Goal: Complete application form: Complete application form

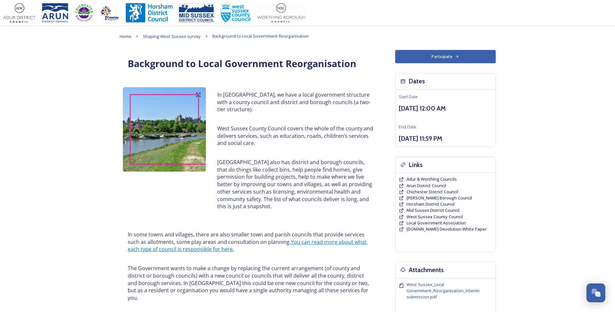
scroll to position [226, 0]
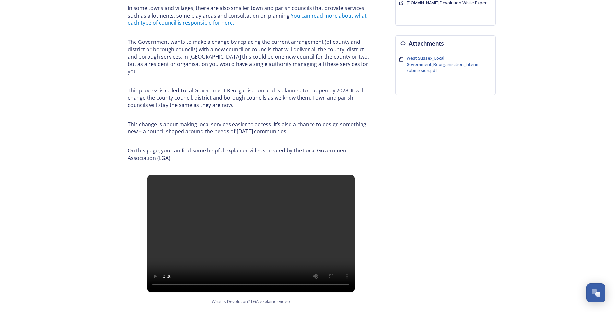
click at [382, 145] on div "Background to Local Government Reorganisation In [GEOGRAPHIC_DATA], we have a l…" at bounding box center [308, 235] width 376 height 822
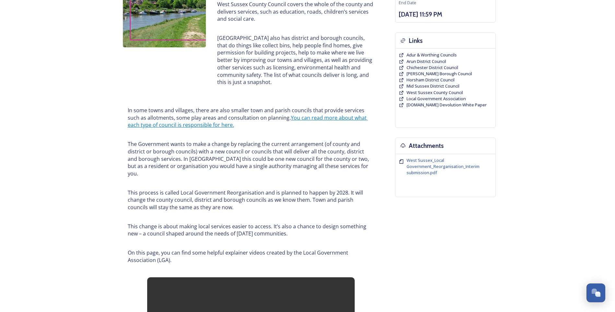
scroll to position [118, 0]
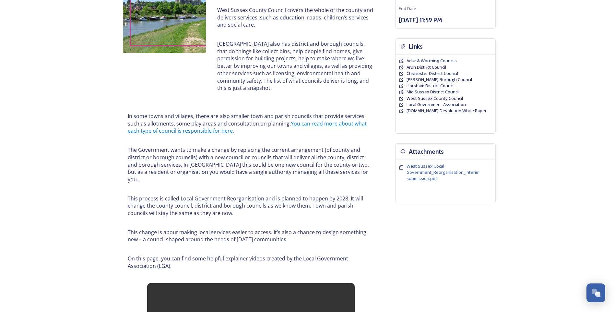
click at [122, 177] on div "In some towns and villages, there are also smaller town and parish councils tha…" at bounding box center [251, 190] width 263 height 171
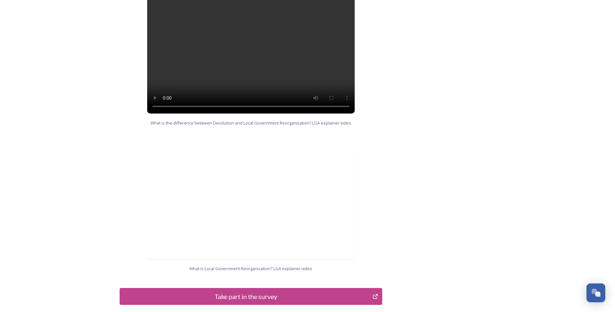
scroll to position [607, 0]
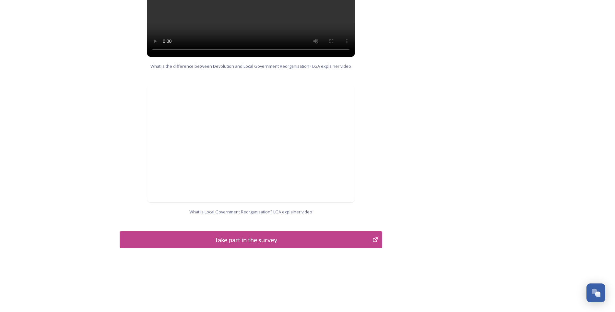
click at [257, 235] on div "Take part in the survey" at bounding box center [246, 240] width 246 height 10
click at [264, 235] on div "Take part in the survey" at bounding box center [246, 240] width 246 height 10
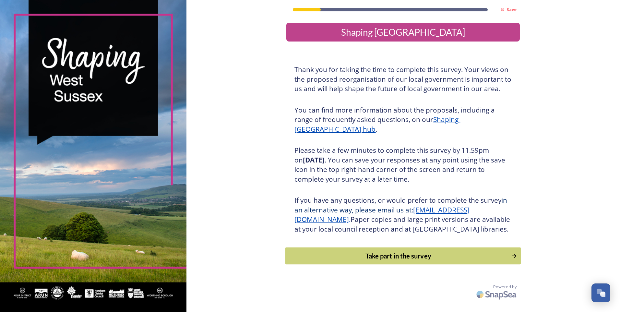
click at [429, 261] on div "Take part in the survey" at bounding box center [398, 256] width 219 height 10
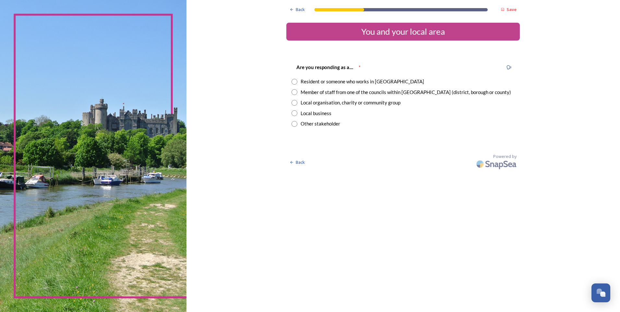
click at [294, 92] on input "radio" at bounding box center [295, 92] width 6 height 6
radio input "true"
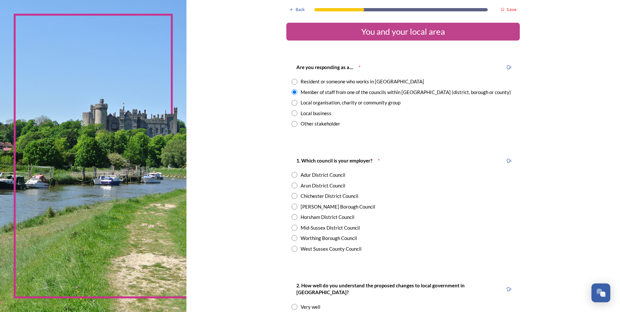
click at [292, 250] on input "radio" at bounding box center [295, 249] width 6 height 6
radio input "true"
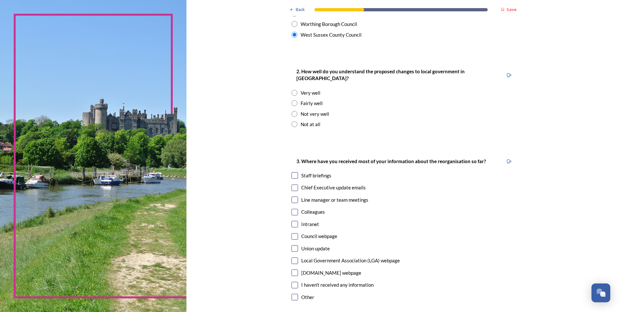
scroll to position [216, 0]
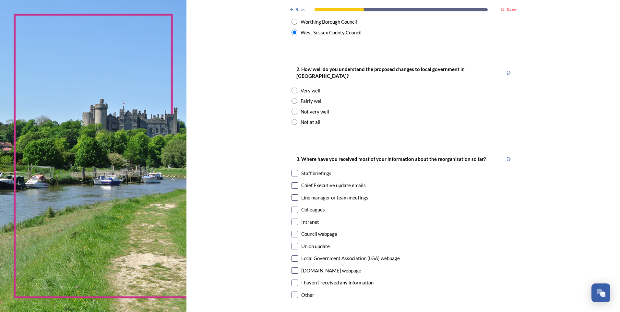
click at [292, 98] on input "radio" at bounding box center [295, 101] width 6 height 6
radio input "true"
click at [292, 182] on input "checkbox" at bounding box center [295, 185] width 6 height 6
checkbox input "true"
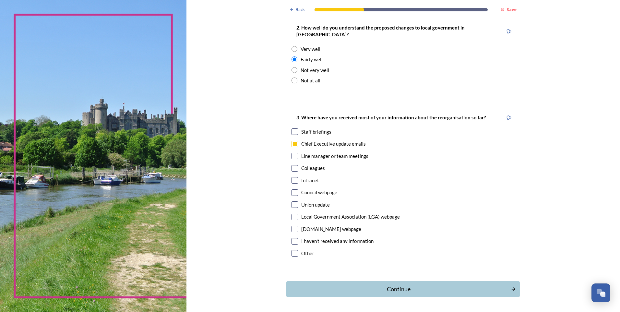
scroll to position [274, 0]
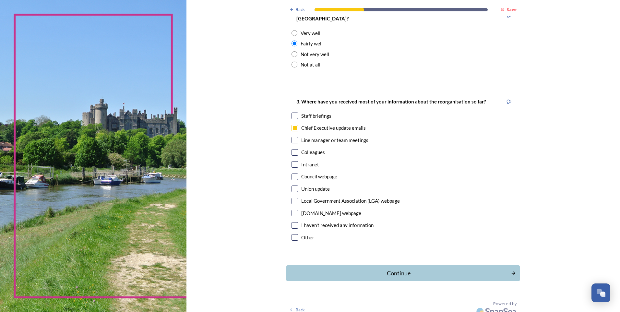
click at [293, 173] on input "checkbox" at bounding box center [295, 176] width 6 height 6
checkbox input "true"
click at [404, 269] on div "Continue" at bounding box center [399, 273] width 220 height 9
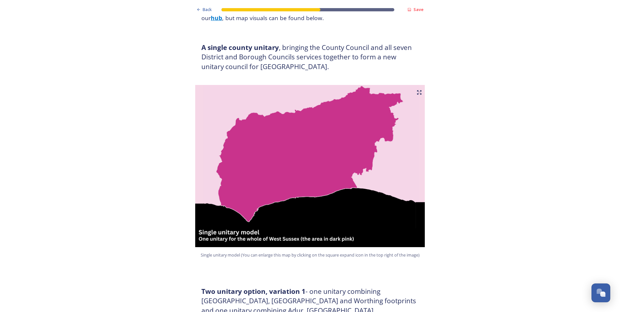
scroll to position [108, 0]
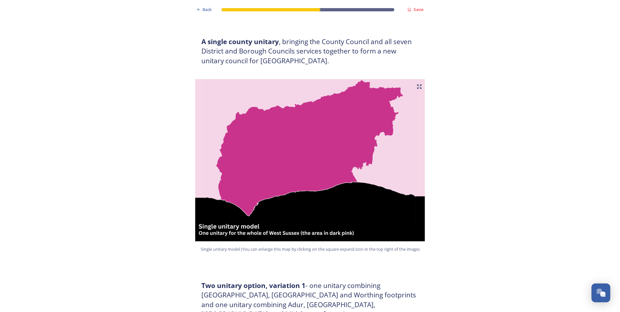
click at [295, 130] on img at bounding box center [309, 160] width 233 height 162
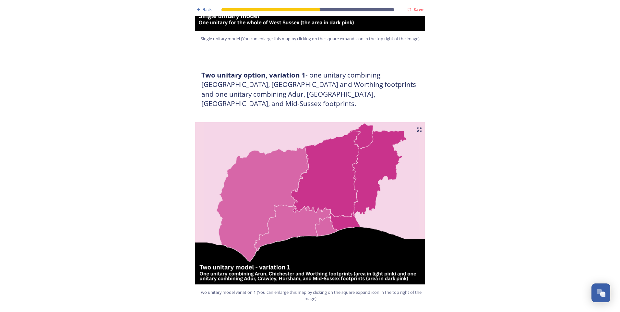
scroll to position [324, 0]
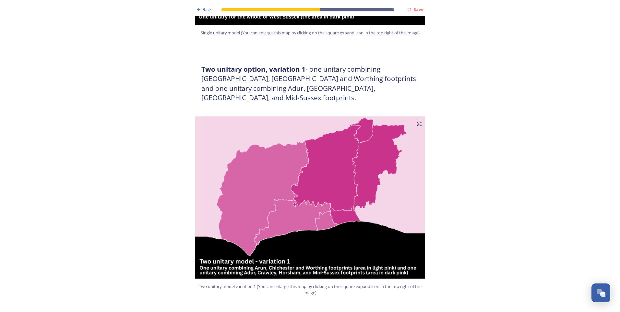
click at [366, 126] on img at bounding box center [309, 197] width 233 height 162
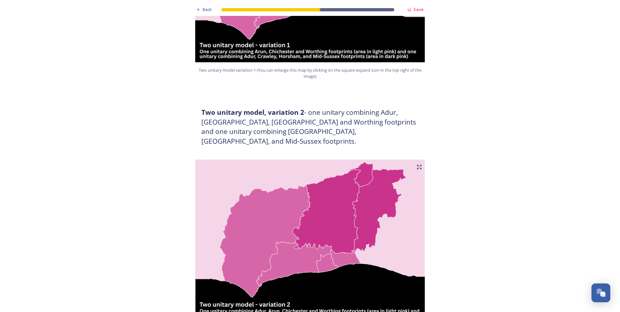
scroll to position [649, 0]
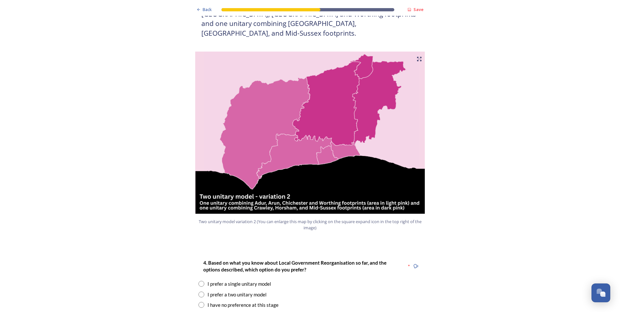
click at [201, 292] on input "radio" at bounding box center [201, 295] width 6 height 6
radio input "true"
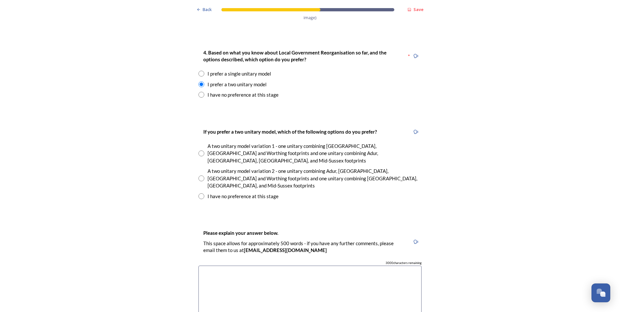
scroll to position [865, 0]
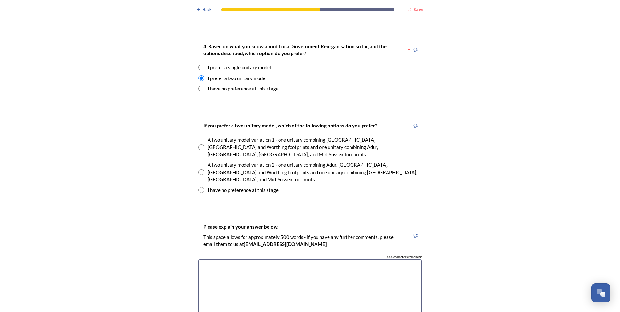
click at [198, 169] on input "radio" at bounding box center [201, 172] width 6 height 6
radio input "true"
click at [220, 259] on textarea at bounding box center [309, 295] width 223 height 73
click at [450, 204] on div "Back Save Prioritising future services As explained on our Shaping West Sussex …" at bounding box center [310, 240] width 620 height 2211
click at [337, 225] on div "Please explain your answer below. This space allows for approximately 500 words…" at bounding box center [309, 280] width 233 height 128
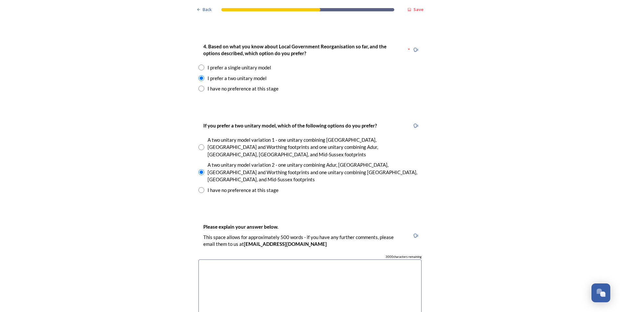
click at [329, 259] on textarea at bounding box center [309, 295] width 223 height 73
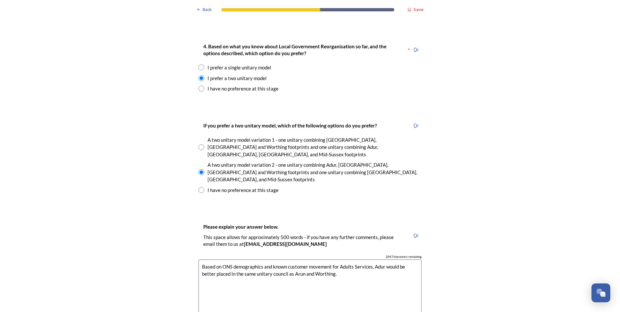
click at [339, 259] on textarea "Based on ONS demographics and known customer movement for Adults Services, Adur…" at bounding box center [309, 295] width 223 height 73
click at [369, 259] on textarea "Based on ONS demographics and known customer movement for Adults Services, Adur…" at bounding box center [309, 295] width 223 height 73
click at [375, 259] on textarea "Based on ONS demographics and known customer movement for Adults Services only,…" at bounding box center [309, 295] width 223 height 73
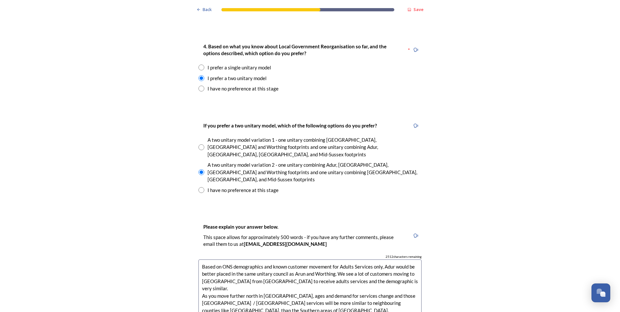
type textarea "Based on ONS demographics and known customer movement for Adults Services only,…"
click at [453, 247] on div "Back Save Prioritising future services As explained on our Shaping West Sussex …" at bounding box center [310, 240] width 620 height 2211
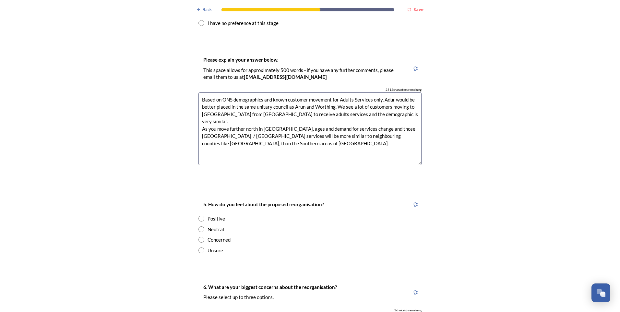
scroll to position [1081, 0]
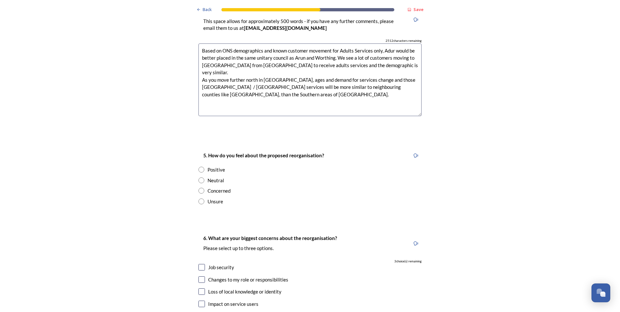
click at [199, 188] on input "radio" at bounding box center [201, 191] width 6 height 6
radio input "true"
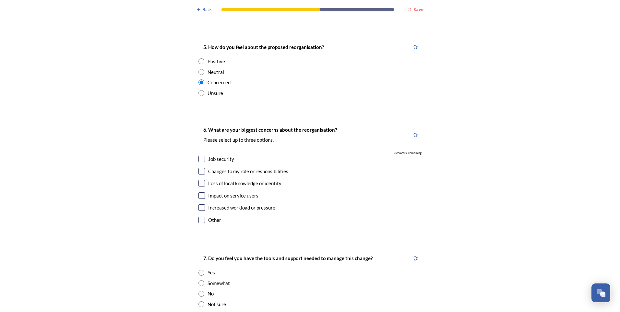
click at [199, 156] on input "checkbox" at bounding box center [201, 159] width 6 height 6
checkbox input "true"
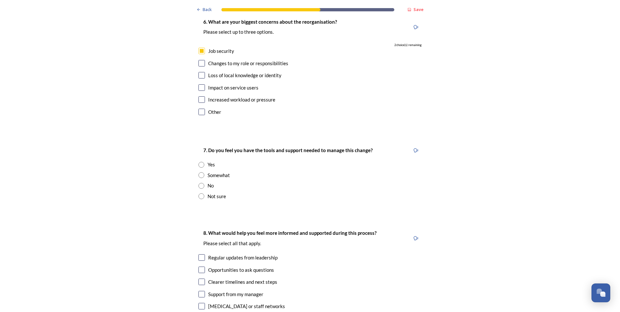
click at [198, 183] on input "radio" at bounding box center [201, 186] width 6 height 6
radio input "true"
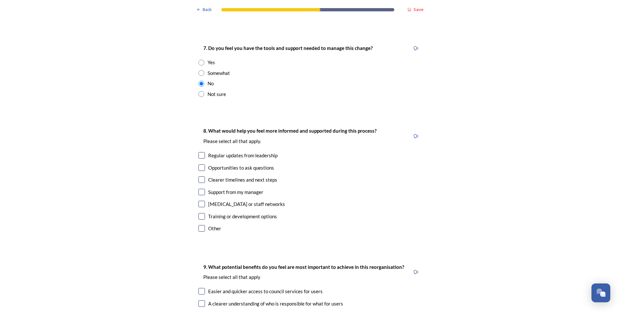
scroll to position [1405, 0]
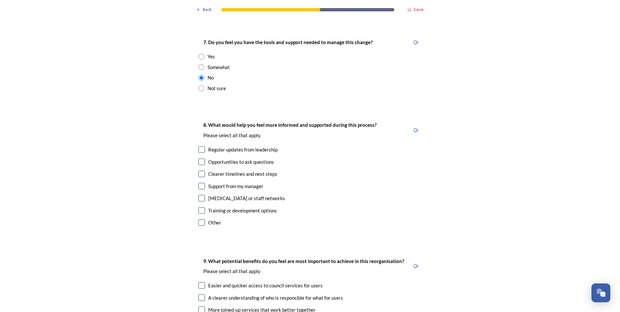
click at [199, 171] on input "checkbox" at bounding box center [201, 174] width 6 height 6
checkbox input "true"
click at [199, 183] on input "checkbox" at bounding box center [201, 186] width 6 height 6
checkbox input "false"
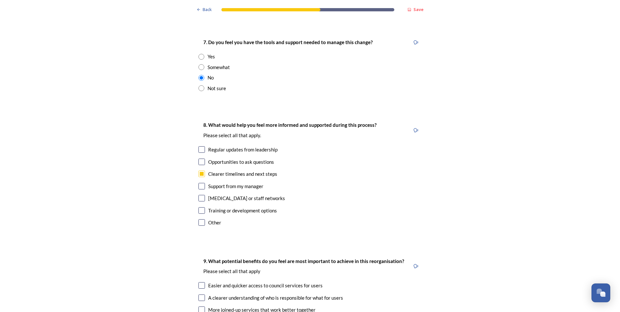
click at [198, 207] on input "checkbox" at bounding box center [201, 210] width 6 height 6
checkbox input "true"
click at [201, 159] on input "checkbox" at bounding box center [201, 162] width 6 height 6
checkbox input "true"
click at [199, 146] on input "checkbox" at bounding box center [201, 149] width 6 height 6
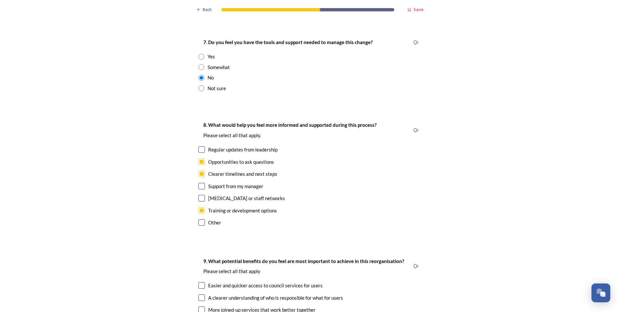
checkbox input "true"
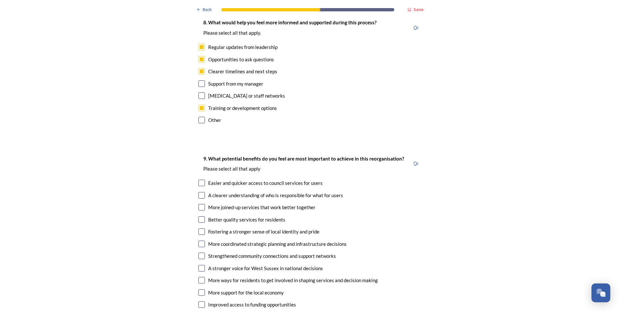
scroll to position [1513, 0]
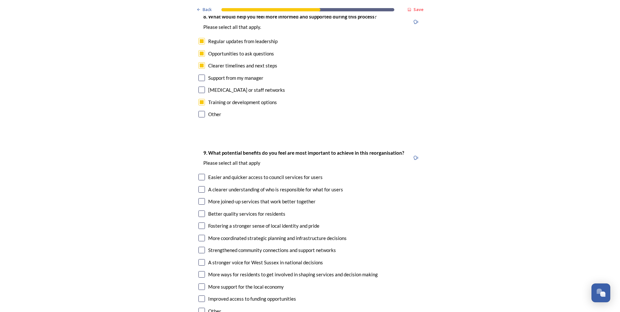
click at [198, 174] on input "checkbox" at bounding box center [201, 177] width 6 height 6
checkbox input "true"
click at [198, 186] on input "checkbox" at bounding box center [201, 189] width 6 height 6
checkbox input "true"
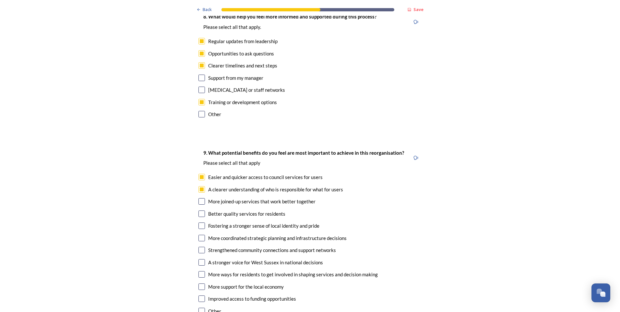
click at [199, 198] on input "checkbox" at bounding box center [201, 201] width 6 height 6
checkbox input "true"
click at [198, 210] on input "checkbox" at bounding box center [201, 213] width 6 height 6
checkbox input "true"
click at [200, 186] on input "checkbox" at bounding box center [201, 189] width 6 height 6
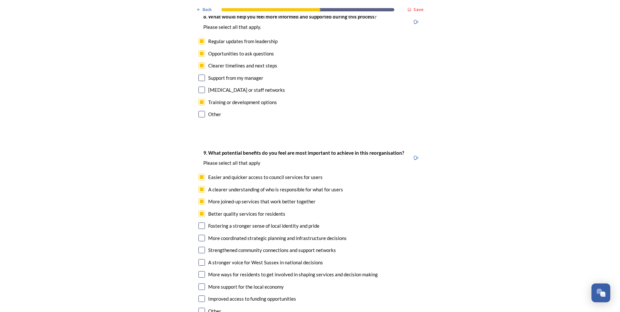
checkbox input "false"
click at [200, 174] on input "checkbox" at bounding box center [201, 177] width 6 height 6
checkbox input "false"
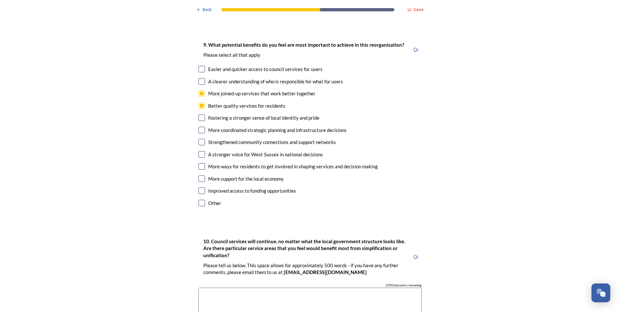
click at [198, 114] on input "checkbox" at bounding box center [201, 117] width 6 height 6
checkbox input "true"
click at [198, 163] on input "checkbox" at bounding box center [201, 166] width 6 height 6
checkbox input "true"
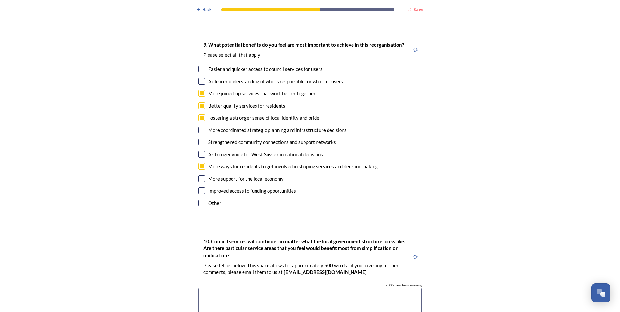
click at [200, 175] on input "checkbox" at bounding box center [201, 178] width 6 height 6
checkbox input "true"
click at [199, 114] on input "checkbox" at bounding box center [201, 117] width 6 height 6
checkbox input "false"
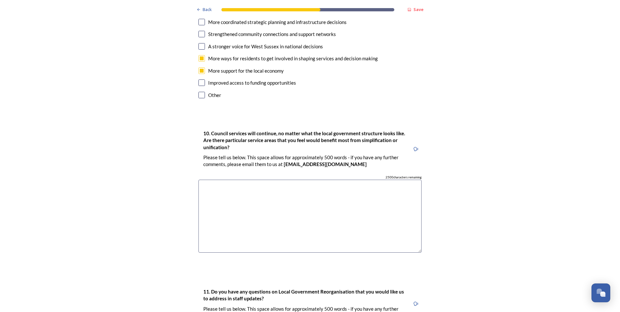
scroll to position [1838, 0]
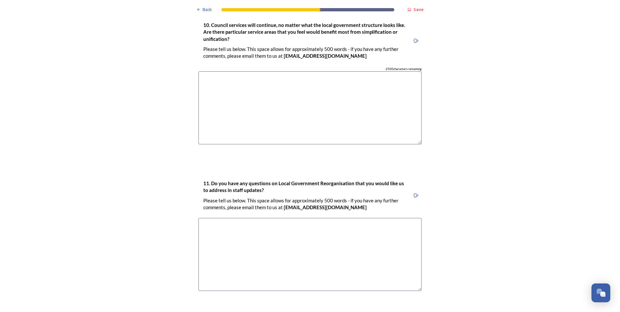
click at [324, 218] on textarea at bounding box center [309, 254] width 223 height 73
type textarea "The strategic planning"
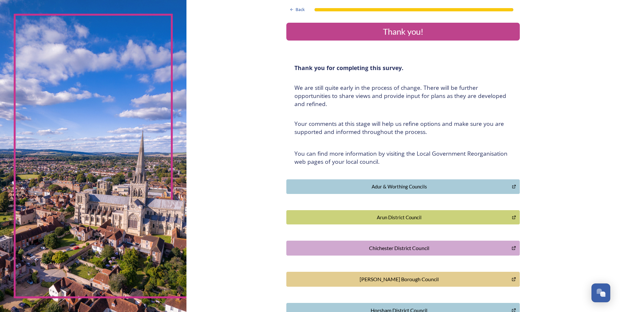
click at [530, 145] on div "Back Thank you! Thank you for completing this survey. ﻿We are still quite early…" at bounding box center [403, 209] width 434 height 418
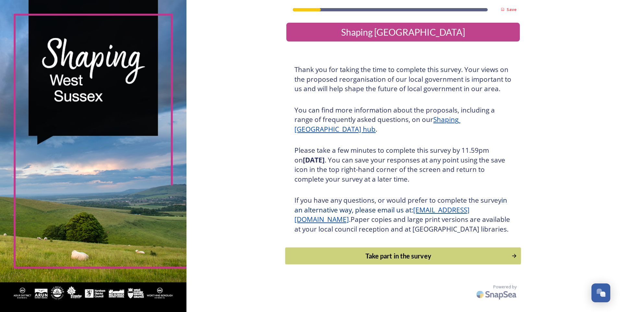
click at [484, 261] on div "Take part in the survey" at bounding box center [398, 256] width 219 height 10
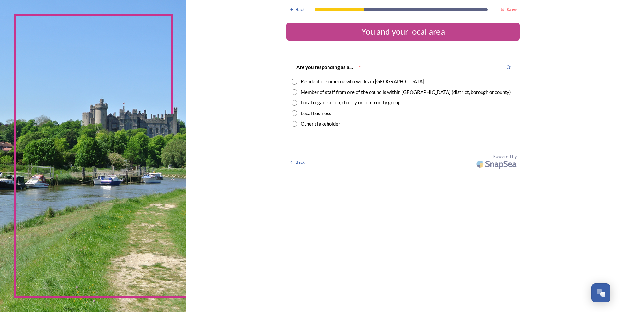
click at [294, 83] on input "radio" at bounding box center [295, 82] width 6 height 6
radio input "true"
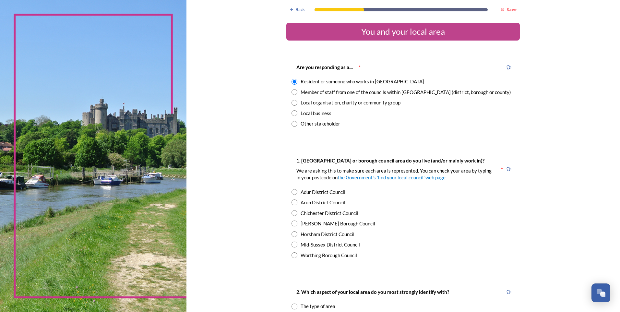
click at [292, 202] on input "radio" at bounding box center [295, 202] width 6 height 6
radio input "true"
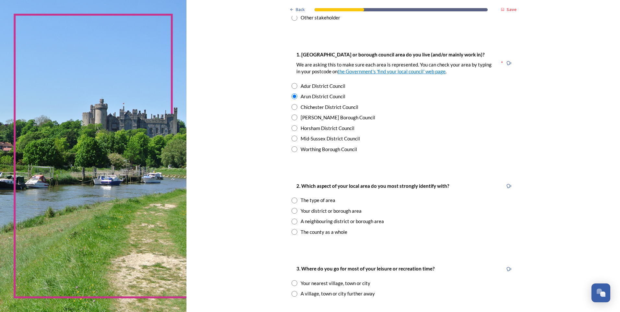
scroll to position [108, 0]
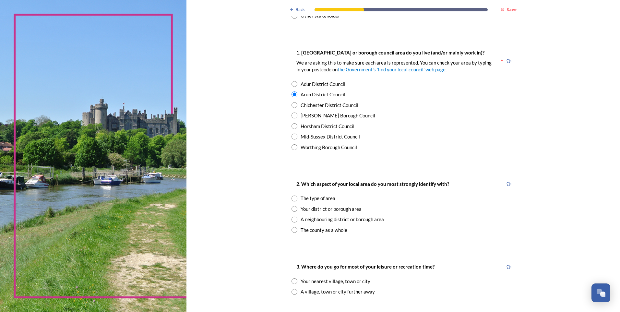
click at [292, 200] on input "radio" at bounding box center [295, 199] width 6 height 6
radio input "true"
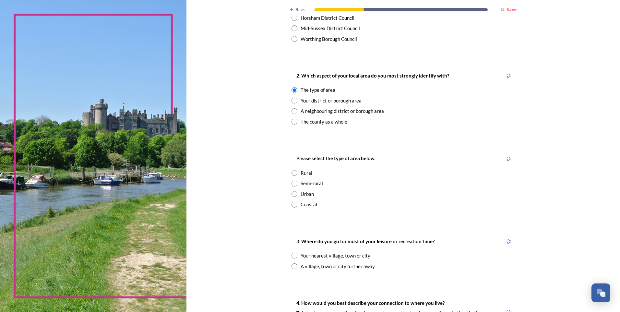
click at [293, 206] on input "radio" at bounding box center [295, 205] width 6 height 6
radio input "true"
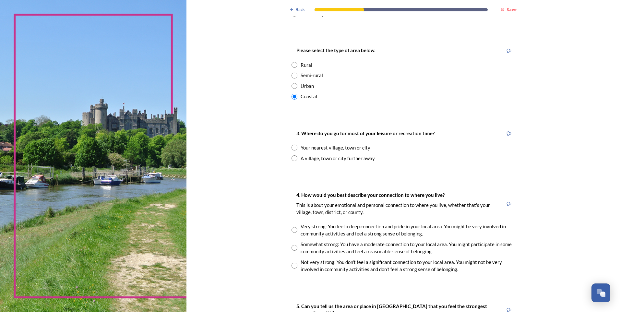
click at [292, 148] on input "radio" at bounding box center [295, 148] width 6 height 6
radio input "true"
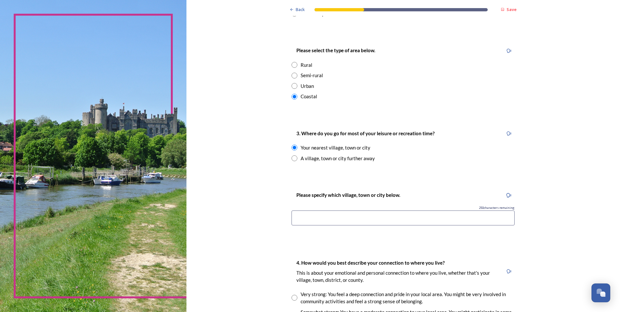
click at [322, 222] on input at bounding box center [403, 217] width 223 height 15
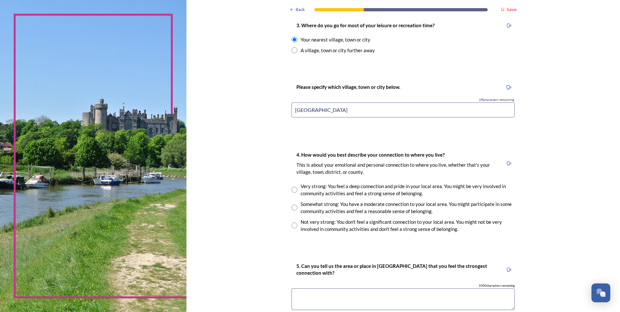
scroll to position [541, 0]
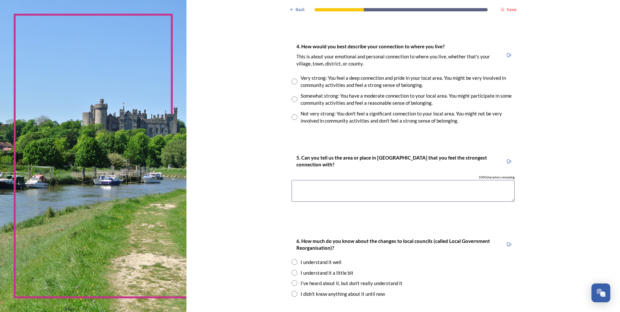
type input "Felpham Village"
click at [293, 101] on input "radio" at bounding box center [295, 99] width 6 height 6
radio input "true"
click at [412, 191] on textarea at bounding box center [403, 191] width 223 height 22
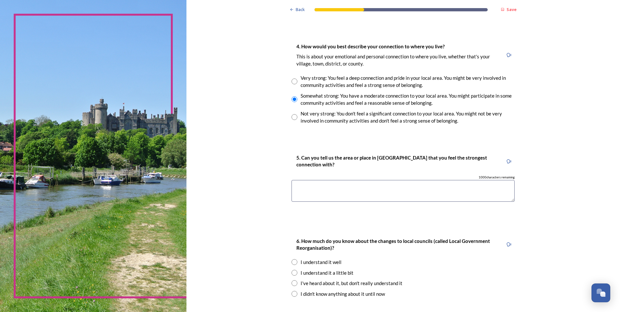
scroll to position [602, 0]
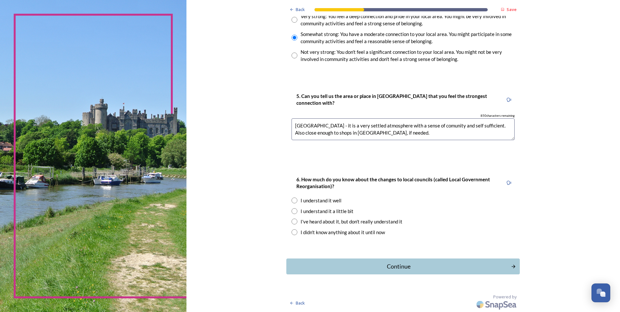
click at [435, 127] on textarea "Felpham Village - it is a very settled atmosphere with a sense of comunity and …" at bounding box center [403, 129] width 223 height 22
click at [363, 133] on textarea "Felpham Village - it is a very settled atmosphere with a sense of community and…" at bounding box center [403, 129] width 223 height 22
type textarea "Felpham Village - it is a very settled atmosphere with a sense of community and…"
click at [317, 211] on div "I understand it a little bit" at bounding box center [327, 211] width 53 height 7
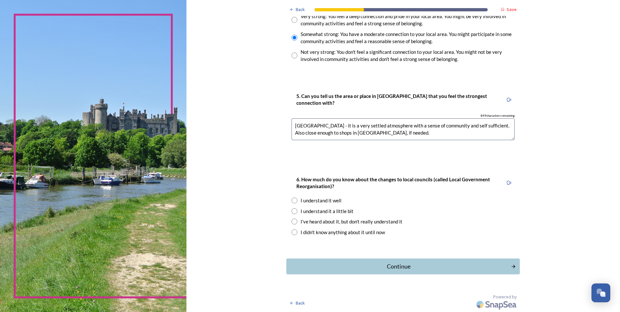
radio input "true"
click at [420, 268] on div "Continue" at bounding box center [399, 266] width 220 height 9
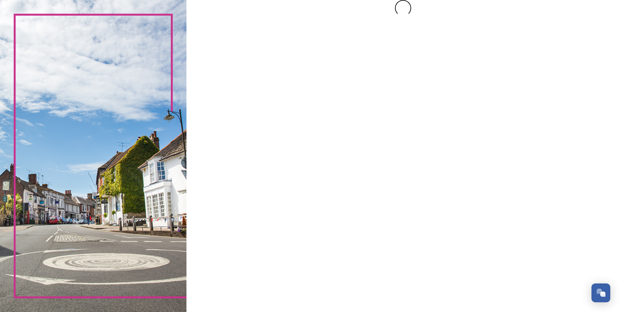
scroll to position [0, 0]
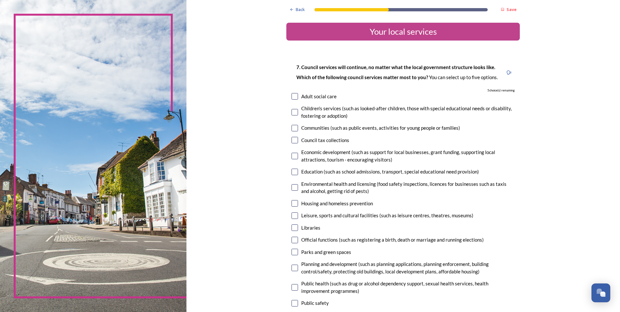
click at [295, 128] on input "checkbox" at bounding box center [295, 128] width 6 height 6
checkbox input "true"
click at [293, 141] on input "checkbox" at bounding box center [295, 140] width 6 height 6
checkbox input "true"
click at [288, 161] on div "7. Council services will continue, no matter what the local government structur…" at bounding box center [402, 210] width 233 height 307
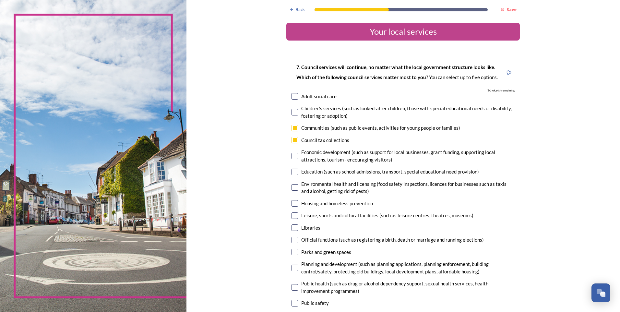
click at [292, 159] on div "Economic development (such as support for local businesses, grant funding, supp…" at bounding box center [403, 156] width 223 height 15
click at [292, 158] on input "checkbox" at bounding box center [295, 156] width 6 height 6
checkbox input "true"
click at [292, 174] on input "checkbox" at bounding box center [295, 172] width 6 height 6
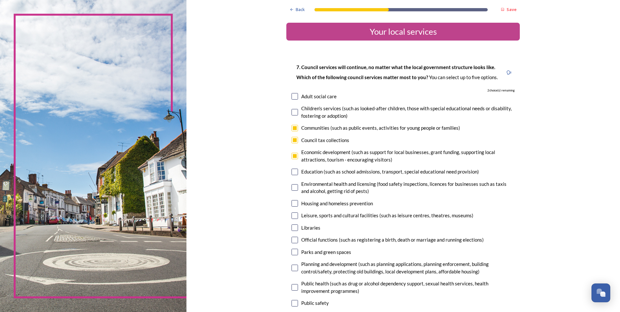
checkbox input "true"
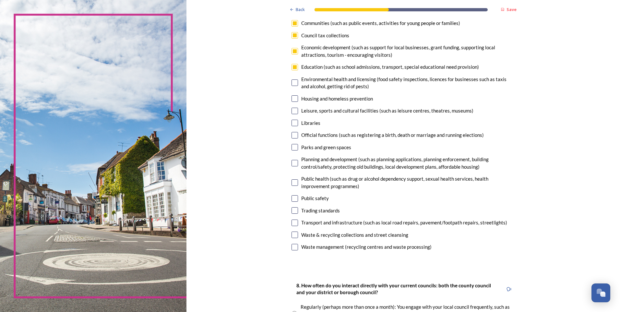
scroll to position [108, 0]
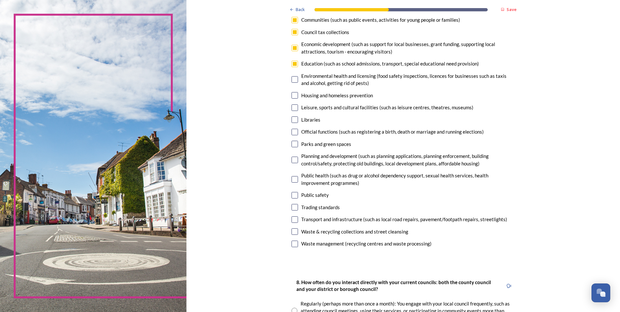
click at [293, 146] on input "checkbox" at bounding box center [295, 144] width 6 height 6
checkbox input "true"
click at [294, 197] on input "checkbox" at bounding box center [295, 195] width 6 height 6
click at [292, 196] on input "checkbox" at bounding box center [295, 195] width 6 height 6
click at [293, 196] on input "checkbox" at bounding box center [295, 195] width 6 height 6
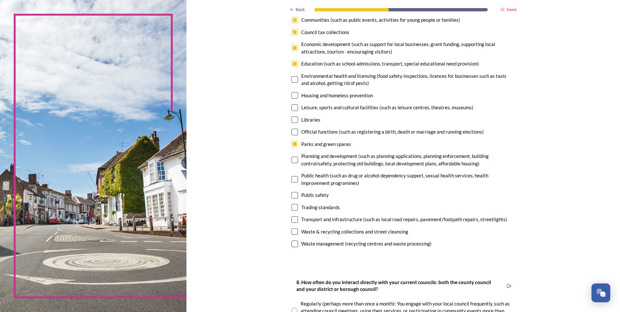
checkbox input "false"
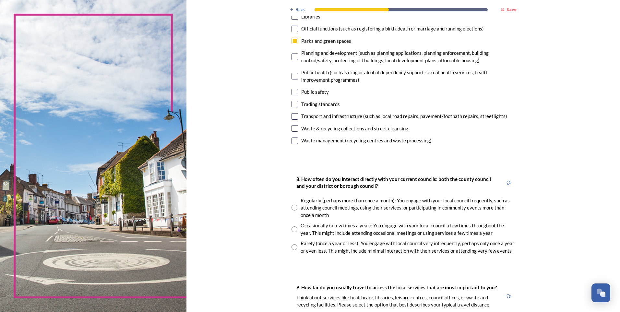
scroll to position [216, 0]
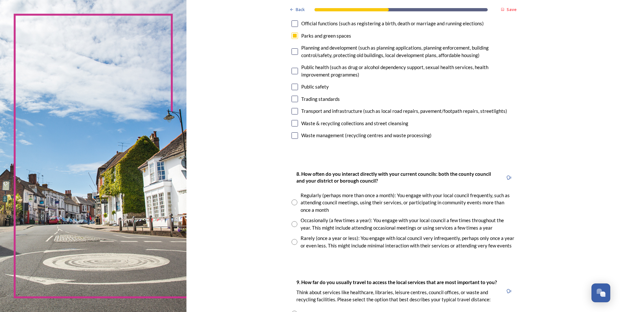
click at [297, 242] on div "Rarely (once a year or less): You engage with local council very infrequently, …" at bounding box center [403, 241] width 223 height 15
radio input "true"
click at [448, 220] on div "Occasionally (a few times a year): You engage with your local council a few tim…" at bounding box center [408, 224] width 214 height 15
radio input "true"
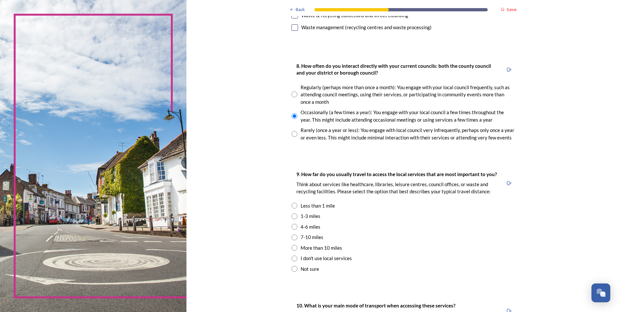
scroll to position [432, 0]
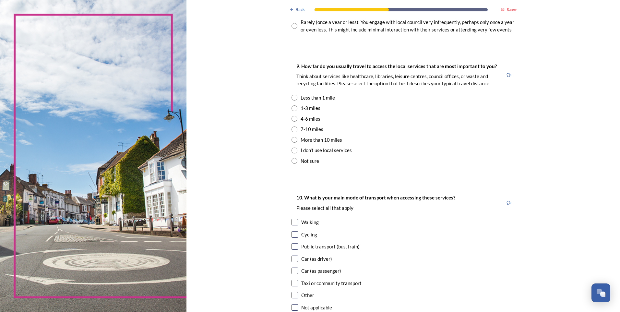
click at [292, 109] on input "radio" at bounding box center [295, 108] width 6 height 6
radio input "true"
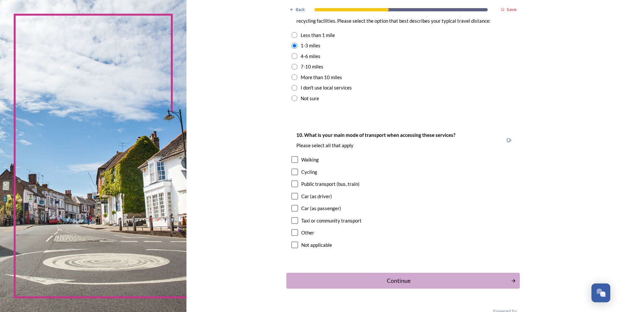
scroll to position [509, 0]
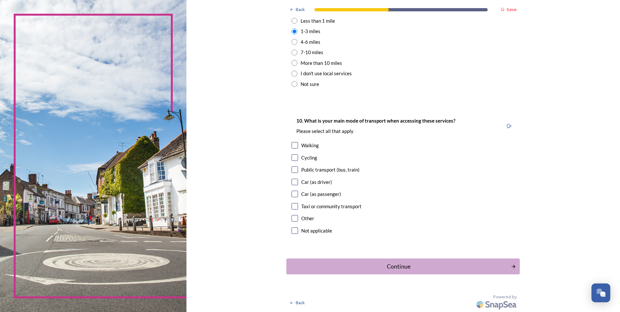
drag, startPoint x: 292, startPoint y: 156, endPoint x: 292, endPoint y: 159, distance: 3.3
click at [292, 157] on input "checkbox" at bounding box center [295, 157] width 6 height 6
checkbox input "true"
click at [294, 178] on div "Car (as driver)" at bounding box center [403, 181] width 223 height 7
checkbox input "true"
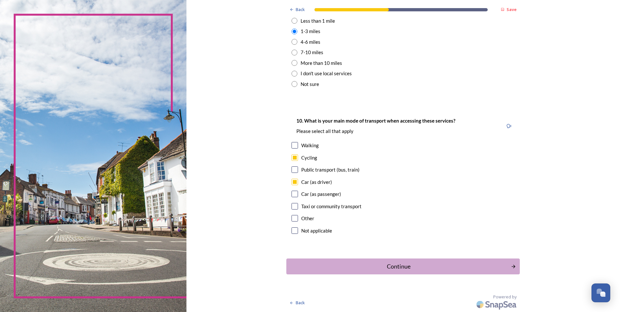
click at [293, 145] on input "checkbox" at bounding box center [295, 145] width 6 height 6
checkbox input "true"
click at [419, 262] on div "Continue" at bounding box center [399, 266] width 220 height 9
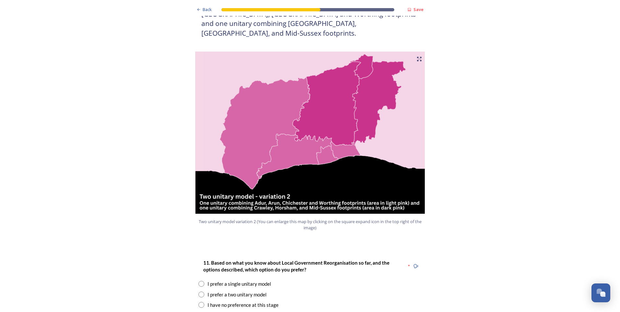
scroll to position [757, 0]
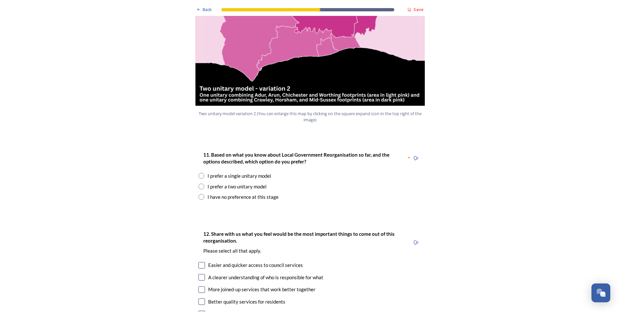
click at [199, 184] on input "radio" at bounding box center [201, 187] width 6 height 6
radio input "true"
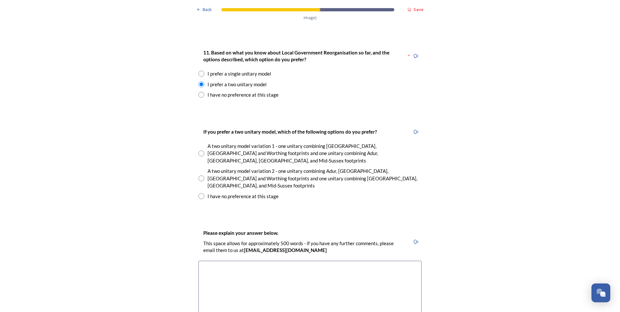
scroll to position [865, 0]
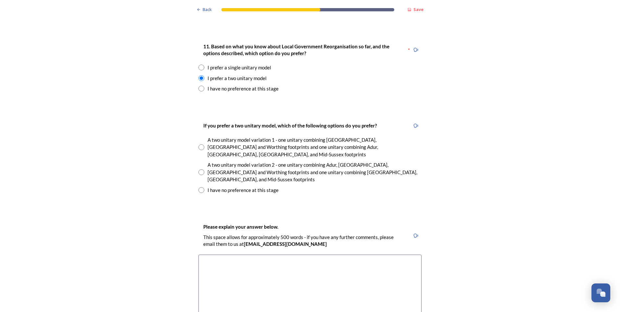
click at [202, 161] on div "A two unitary model variation 2 - one unitary combining Adur, Arun, Chichester …" at bounding box center [309, 172] width 223 height 22
radio input "true"
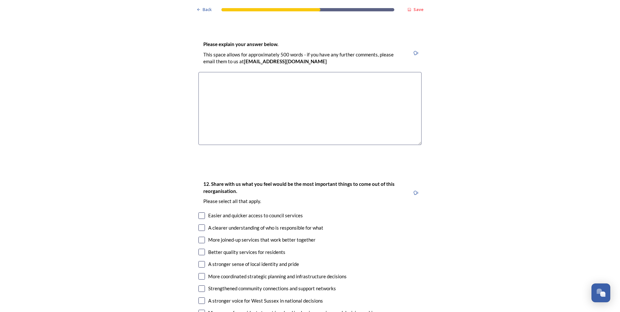
scroll to position [1081, 0]
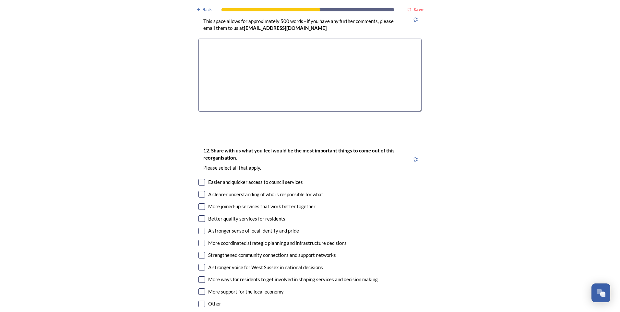
click at [196, 177] on div "12. Share with us what you feel would be the most important things to come out …" at bounding box center [309, 227] width 233 height 175
click at [198, 203] on input "checkbox" at bounding box center [201, 206] width 6 height 6
checkbox input "true"
click at [199, 215] on input "checkbox" at bounding box center [201, 218] width 6 height 6
checkbox input "true"
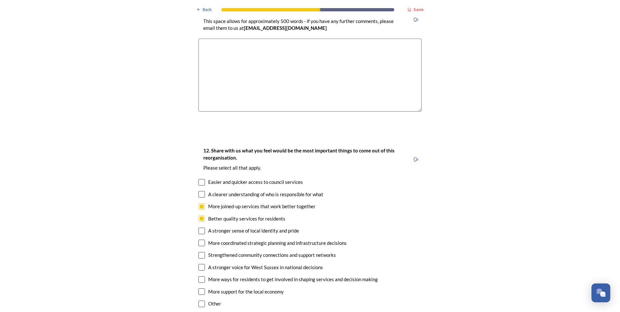
click at [199, 228] on input "checkbox" at bounding box center [201, 231] width 6 height 6
checkbox input "true"
click at [202, 288] on input "checkbox" at bounding box center [201, 291] width 6 height 6
checkbox input "true"
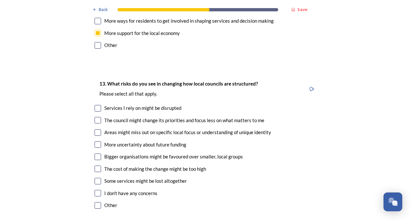
scroll to position [1340, 0]
click at [95, 116] on input "checkbox" at bounding box center [98, 119] width 6 height 6
checkbox input "true"
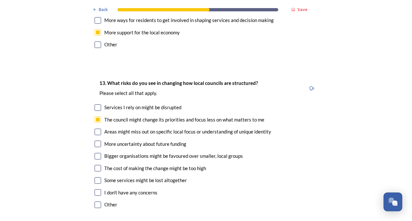
click at [97, 129] on input "checkbox" at bounding box center [98, 132] width 6 height 6
checkbox input "true"
click at [95, 141] on input "checkbox" at bounding box center [98, 144] width 6 height 6
checkbox input "true"
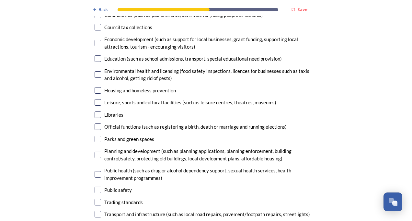
scroll to position [1642, 0]
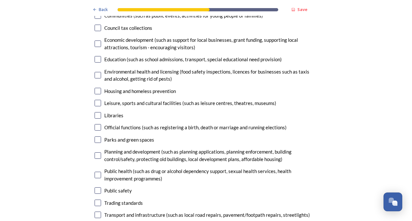
click at [95, 152] on input "checkbox" at bounding box center [98, 155] width 6 height 6
checkbox input "true"
click at [96, 137] on input "checkbox" at bounding box center [98, 140] width 6 height 6
checkbox input "true"
click at [95, 187] on input "checkbox" at bounding box center [98, 190] width 6 height 6
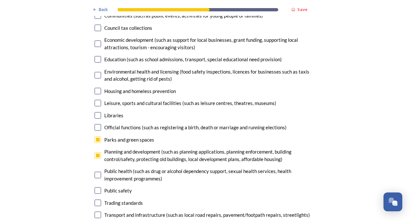
checkbox input "true"
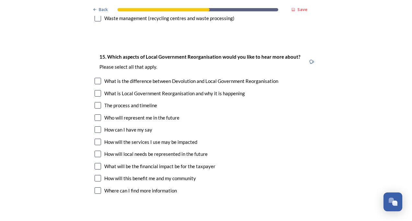
scroll to position [1864, 0]
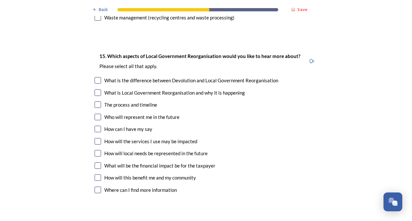
click at [97, 126] on input "checkbox" at bounding box center [98, 129] width 6 height 6
checkbox input "true"
click at [96, 114] on input "checkbox" at bounding box center [98, 117] width 6 height 6
checkbox input "true"
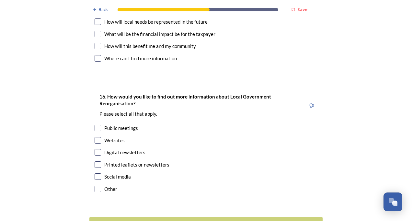
scroll to position [1997, 0]
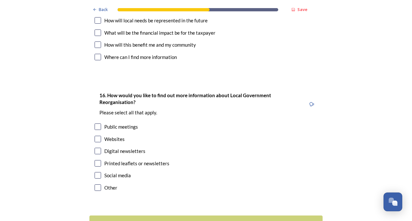
click at [95, 124] on input "checkbox" at bounding box center [98, 127] width 6 height 6
checkbox input "true"
click at [96, 148] on input "checkbox" at bounding box center [98, 151] width 6 height 6
checkbox input "true"
drag, startPoint x: 96, startPoint y: 142, endPoint x: 180, endPoint y: 183, distance: 93.2
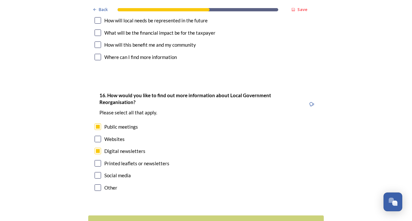
click at [95, 172] on input "checkbox" at bounding box center [98, 175] width 6 height 6
checkbox input "true"
click at [218, 219] on div "Continue" at bounding box center [202, 223] width 220 height 9
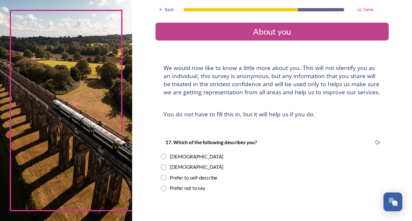
click at [165, 168] on div "Male" at bounding box center [272, 166] width 223 height 7
radio input "true"
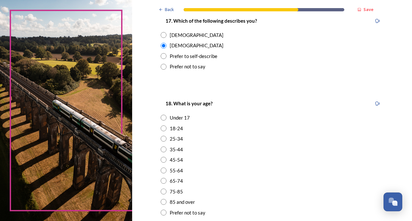
scroll to position [152, 0]
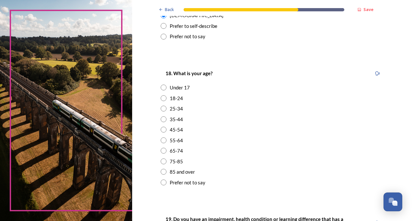
click at [162, 118] on input "radio" at bounding box center [164, 119] width 6 height 6
radio input "true"
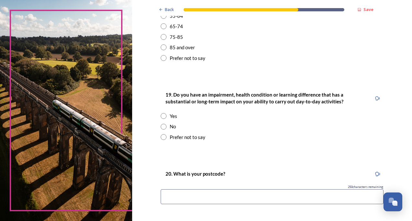
scroll to position [277, 0]
click at [163, 126] on input "radio" at bounding box center [164, 127] width 6 height 6
radio input "true"
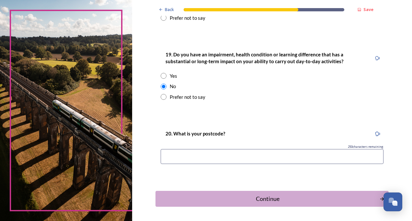
scroll to position [317, 0]
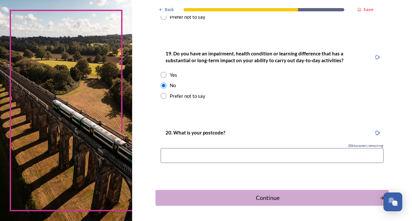
click at [221, 153] on input at bounding box center [272, 155] width 223 height 15
type input "po22 7ax"
click at [286, 195] on div "Continue" at bounding box center [268, 198] width 220 height 9
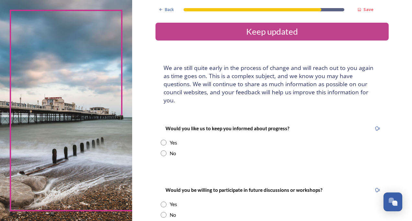
click at [162, 140] on input "radio" at bounding box center [164, 143] width 6 height 6
radio input "true"
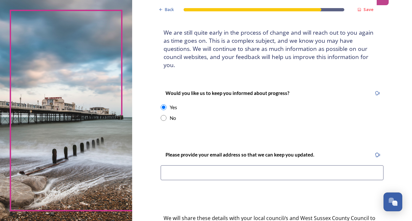
scroll to position [36, 0]
click at [180, 165] on input at bounding box center [272, 172] width 223 height 15
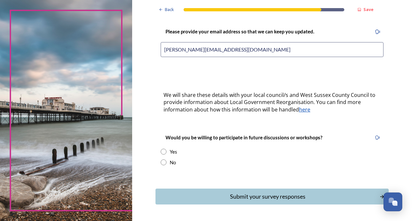
scroll to position [159, 0]
type input "sam.keenan85@gmail.com"
click at [161, 148] on input "radio" at bounding box center [164, 151] width 6 height 6
radio input "true"
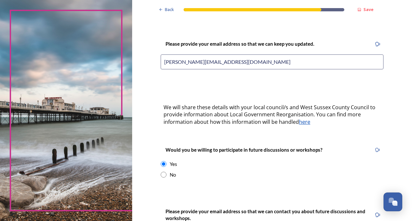
scroll to position [143, 0]
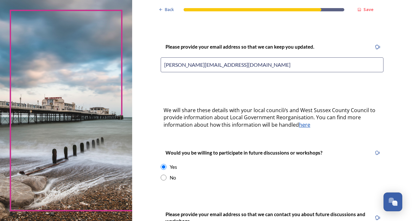
drag, startPoint x: 229, startPoint y: 58, endPoint x: 139, endPoint y: 53, distance: 89.6
click at [139, 53] on div "Back Save Keep updated We are still quite early in the process of change and wi…" at bounding box center [272, 114] width 280 height 514
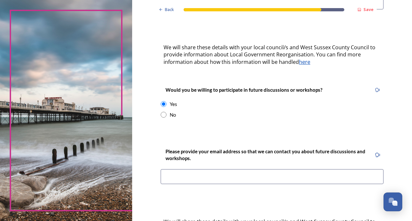
scroll to position [214, 0]
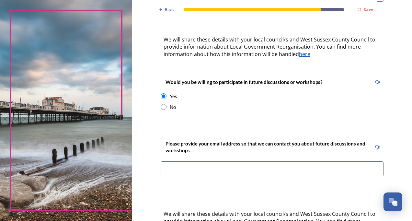
click at [214, 161] on input at bounding box center [272, 168] width 223 height 15
paste input "sam.keenan85@gmail.com"
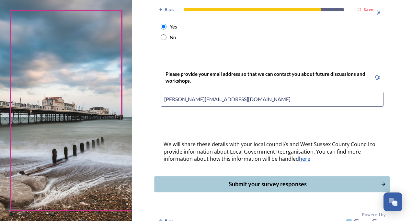
type input "sam.keenan85@gmail.com"
click at [241, 180] on div "Submit your survey responses" at bounding box center [268, 184] width 220 height 9
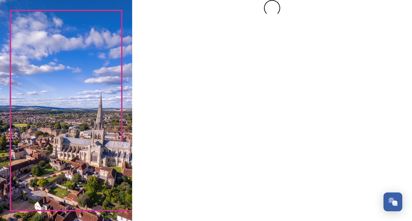
scroll to position [0, 0]
click at [241, 173] on div at bounding box center [272, 110] width 280 height 221
